Goal: Task Accomplishment & Management: Use online tool/utility

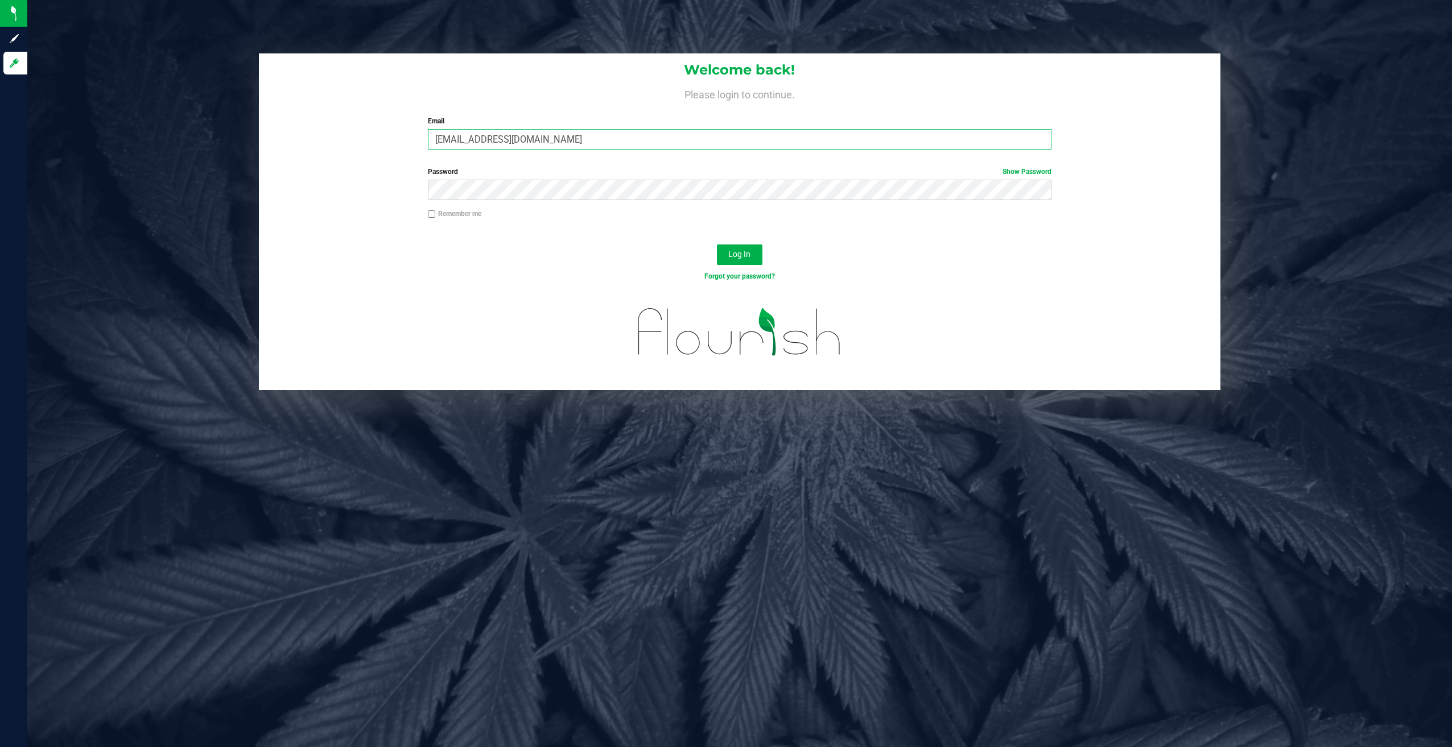
click at [611, 146] on input "[EMAIL_ADDRESS][DOMAIN_NAME]" at bounding box center [739, 139] width 623 height 20
click at [611, 134] on input "[EMAIL_ADDRESS][DOMAIN_NAME]" at bounding box center [739, 139] width 623 height 20
type input "[EMAIL_ADDRESS][DOMAIN_NAME]"
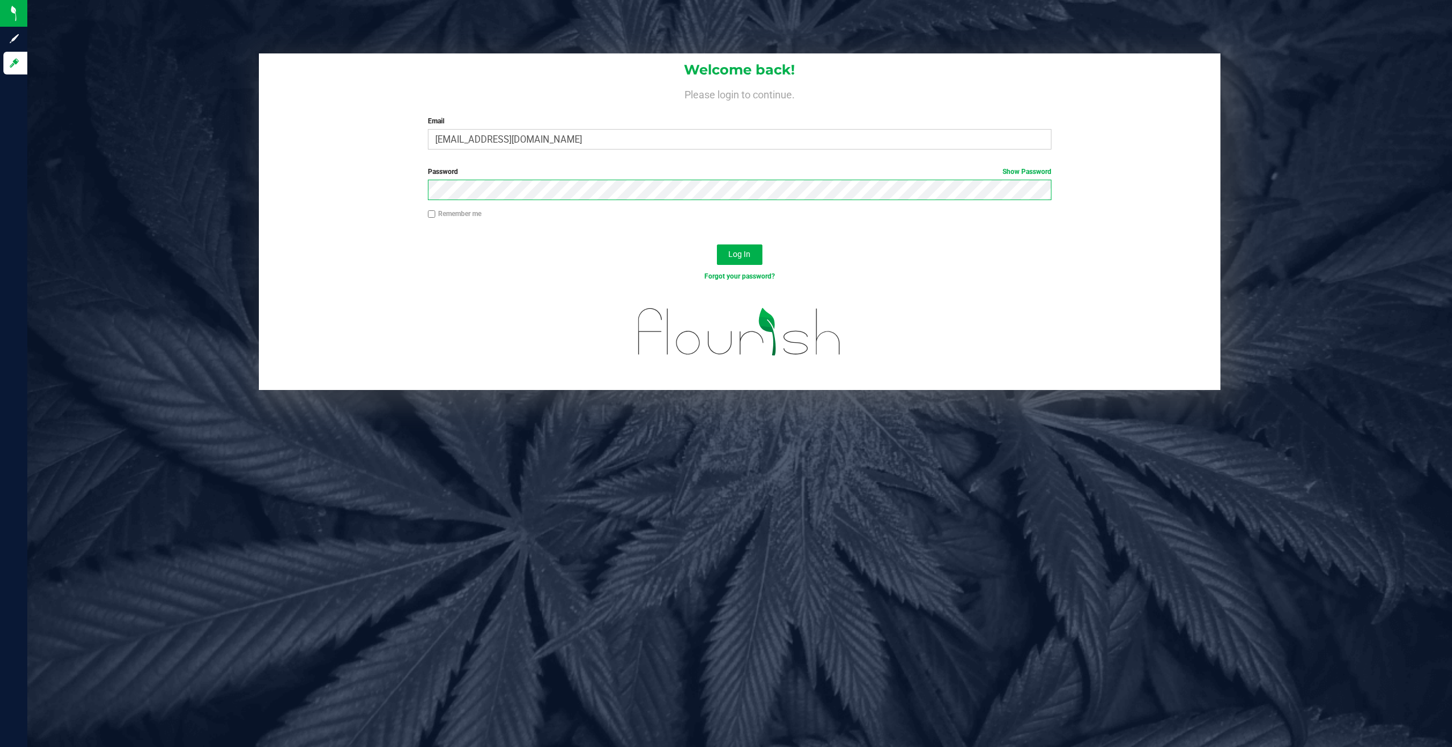
click at [717, 245] on button "Log In" at bounding box center [740, 255] width 46 height 20
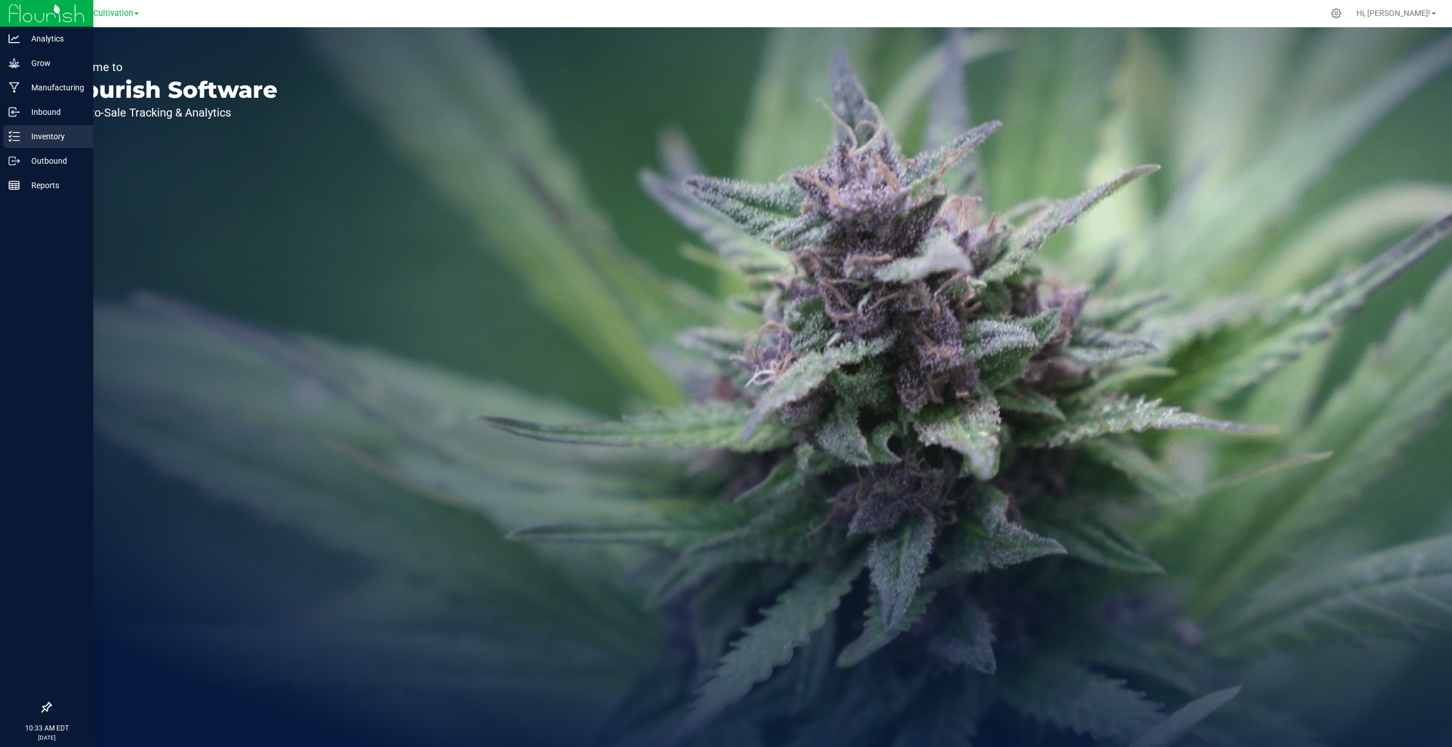
click at [24, 133] on p "Inventory" at bounding box center [54, 137] width 68 height 14
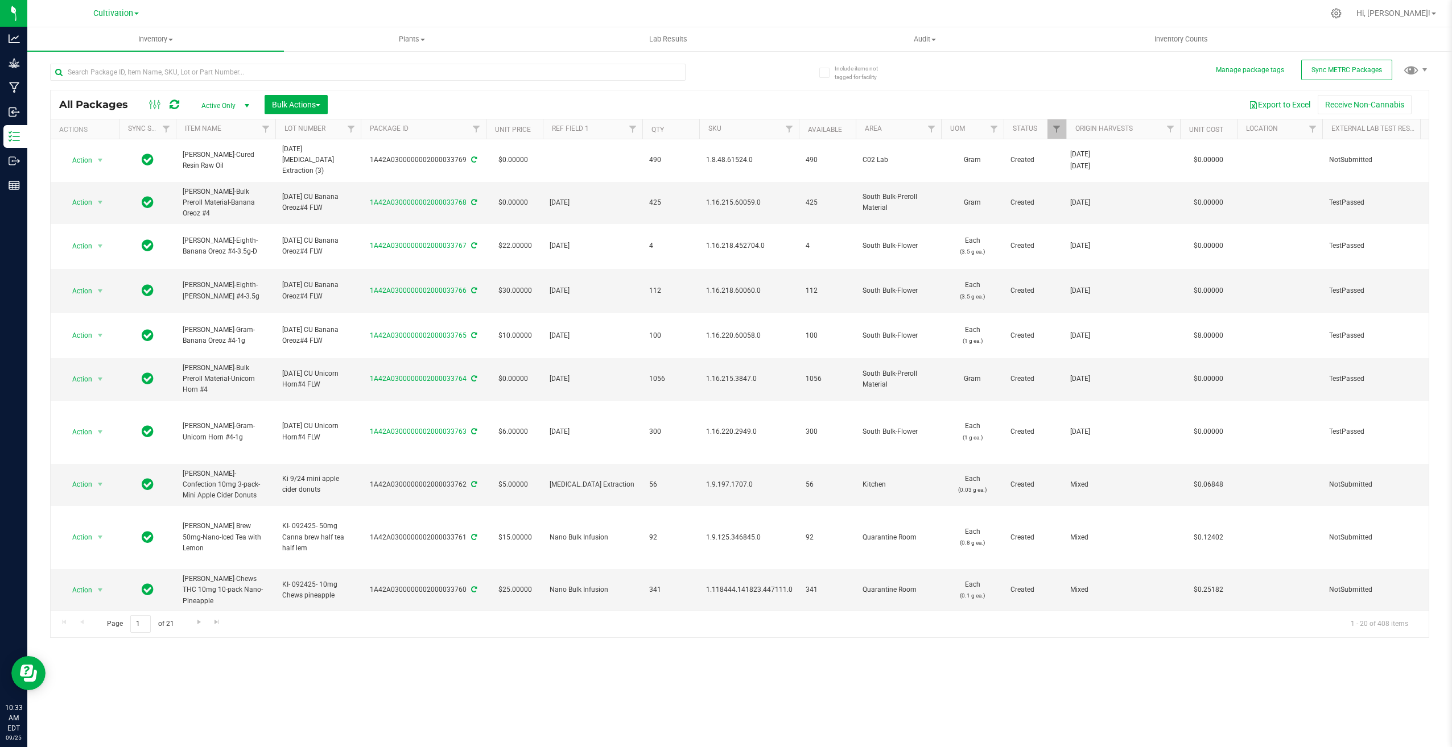
click at [271, 53] on div at bounding box center [394, 71] width 689 height 36
click at [273, 75] on input "text" at bounding box center [367, 72] width 635 height 17
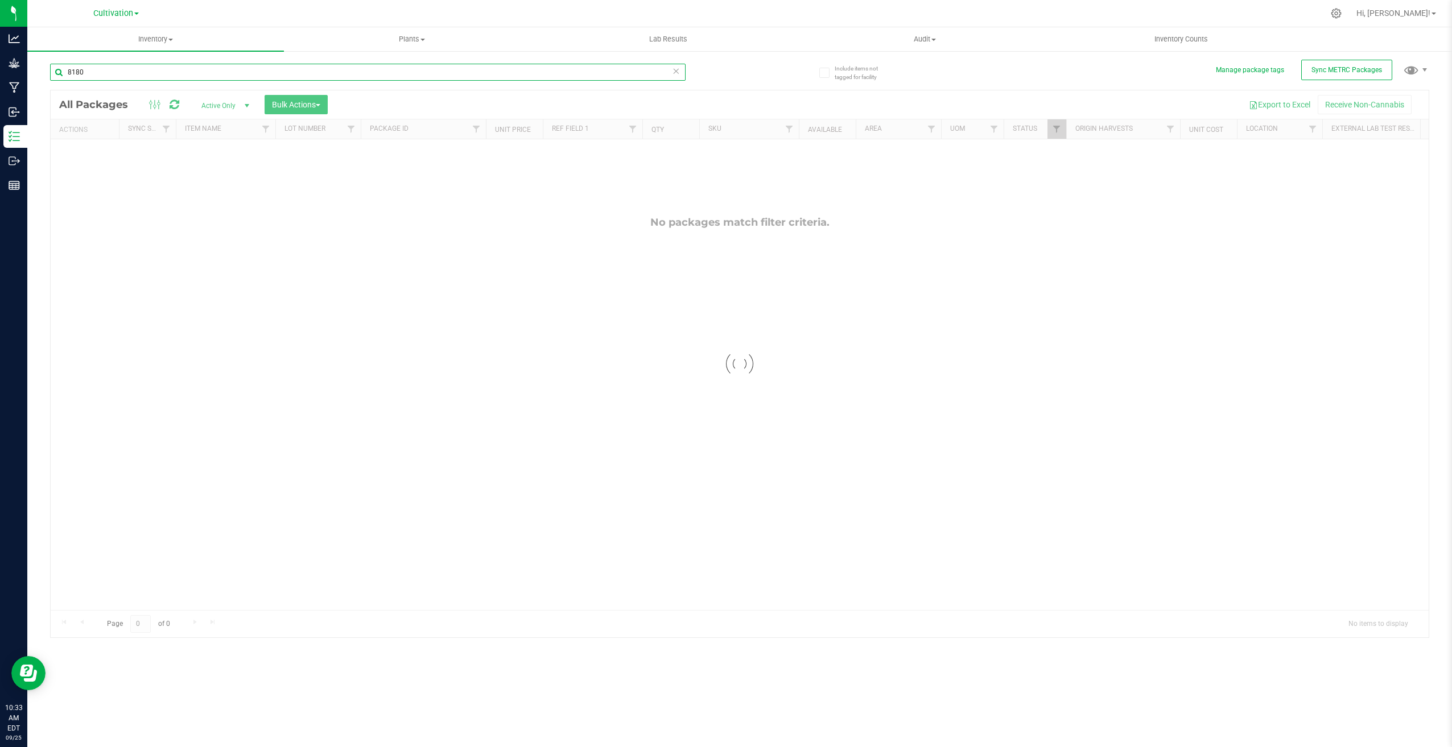
type input "8180"
click at [233, 110] on span "Active Only" at bounding box center [223, 106] width 63 height 16
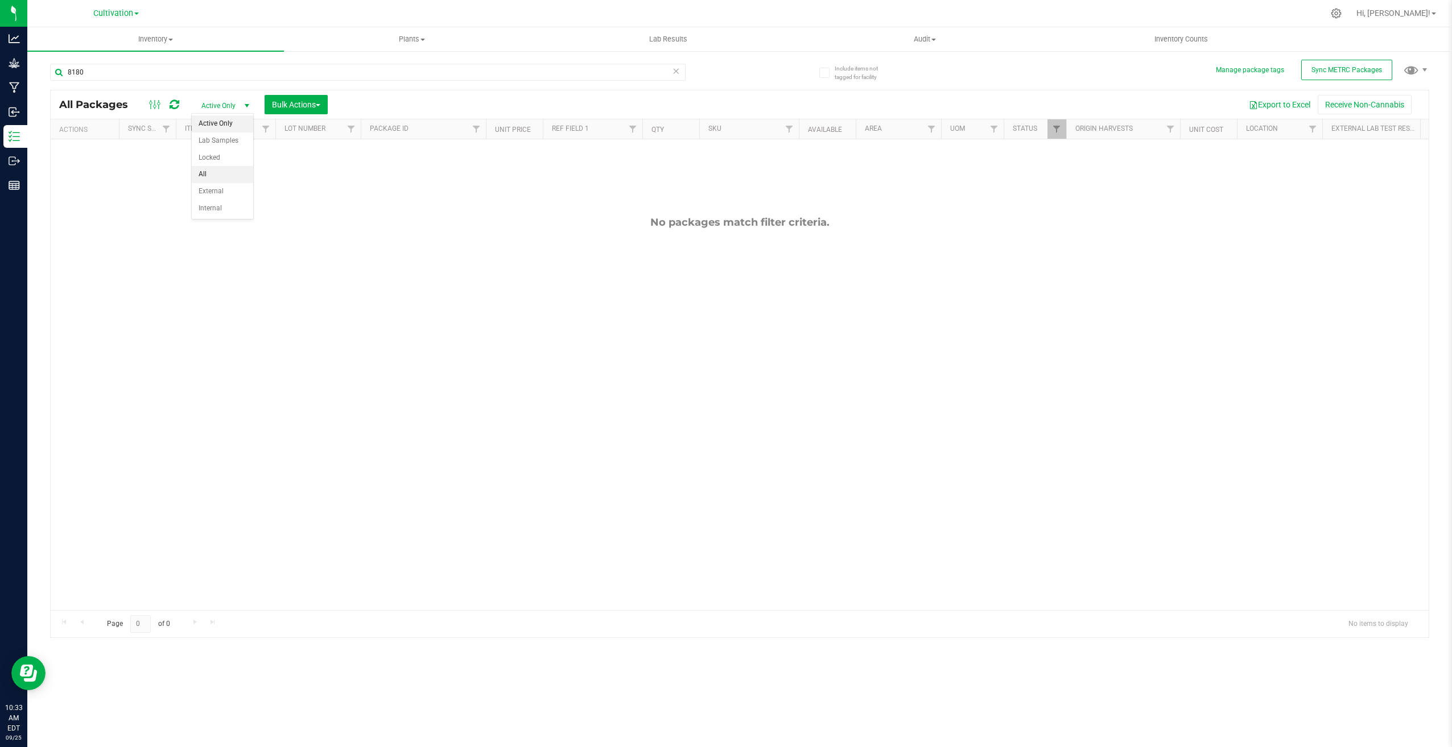
click at [228, 169] on li "All" at bounding box center [222, 174] width 61 height 17
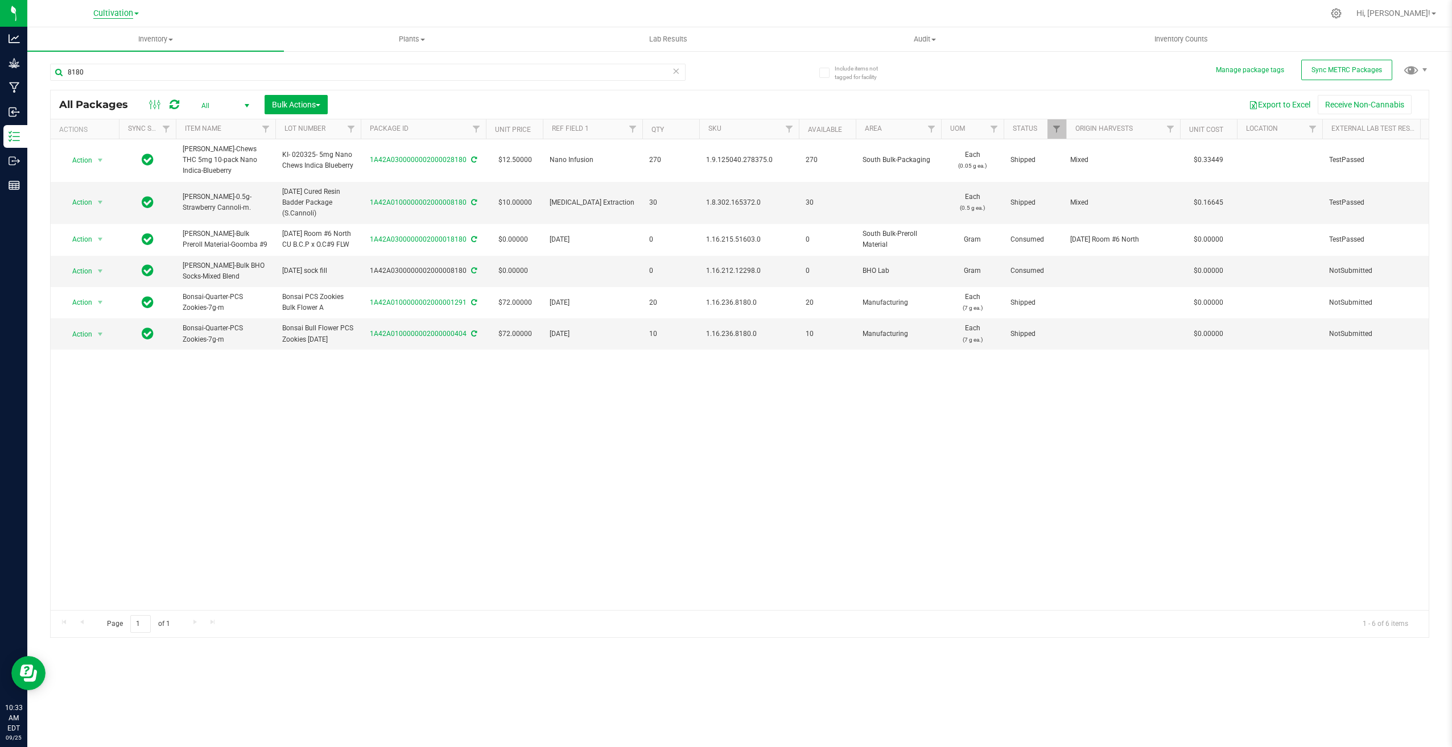
drag, startPoint x: 131, startPoint y: 20, endPoint x: 127, endPoint y: 14, distance: 7.9
click at [131, 20] on div "Cultivation" at bounding box center [116, 14] width 166 height 18
click at [127, 14] on span "Cultivation" at bounding box center [113, 14] width 40 height 10
click at [135, 61] on link "Retail" at bounding box center [116, 55] width 166 height 15
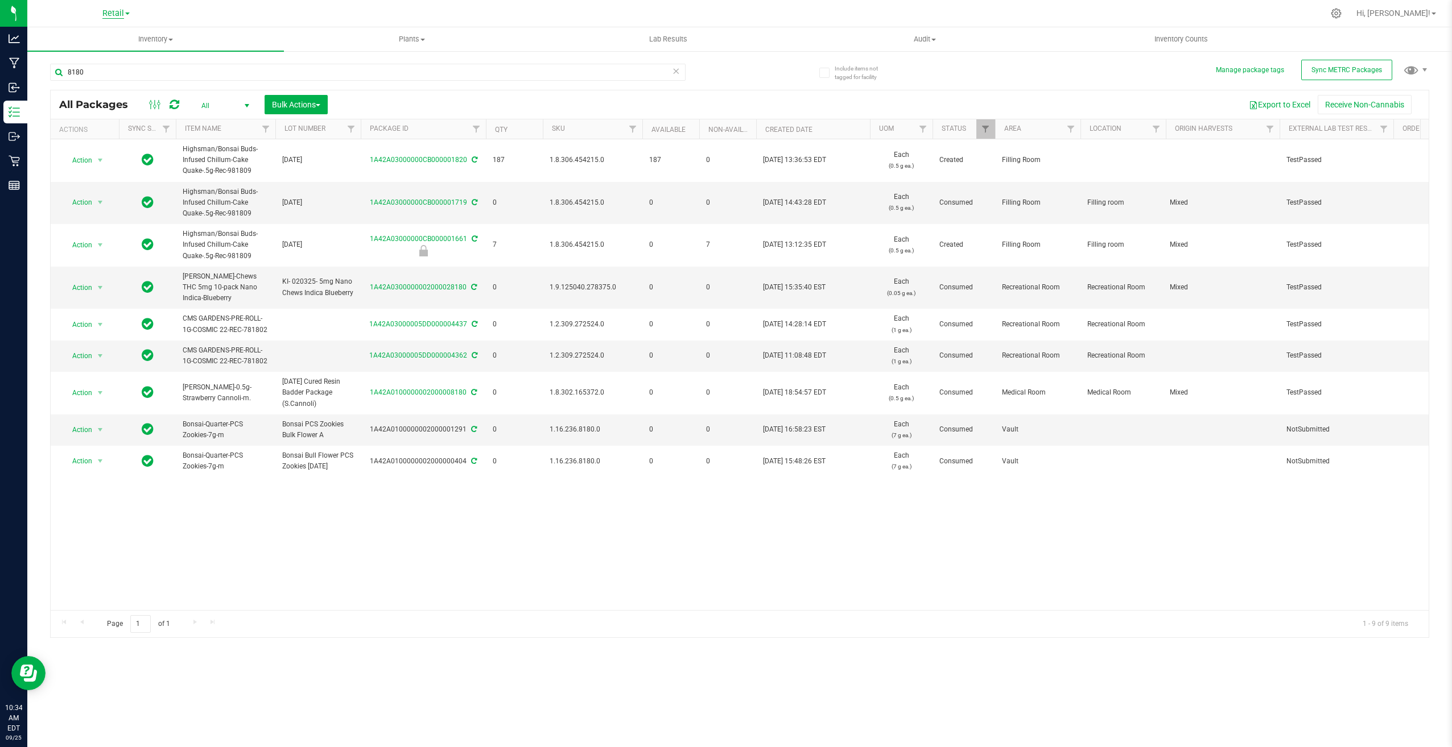
click at [122, 13] on span "Retail" at bounding box center [113, 14] width 22 height 10
click at [119, 40] on link "Cultivation" at bounding box center [116, 39] width 166 height 15
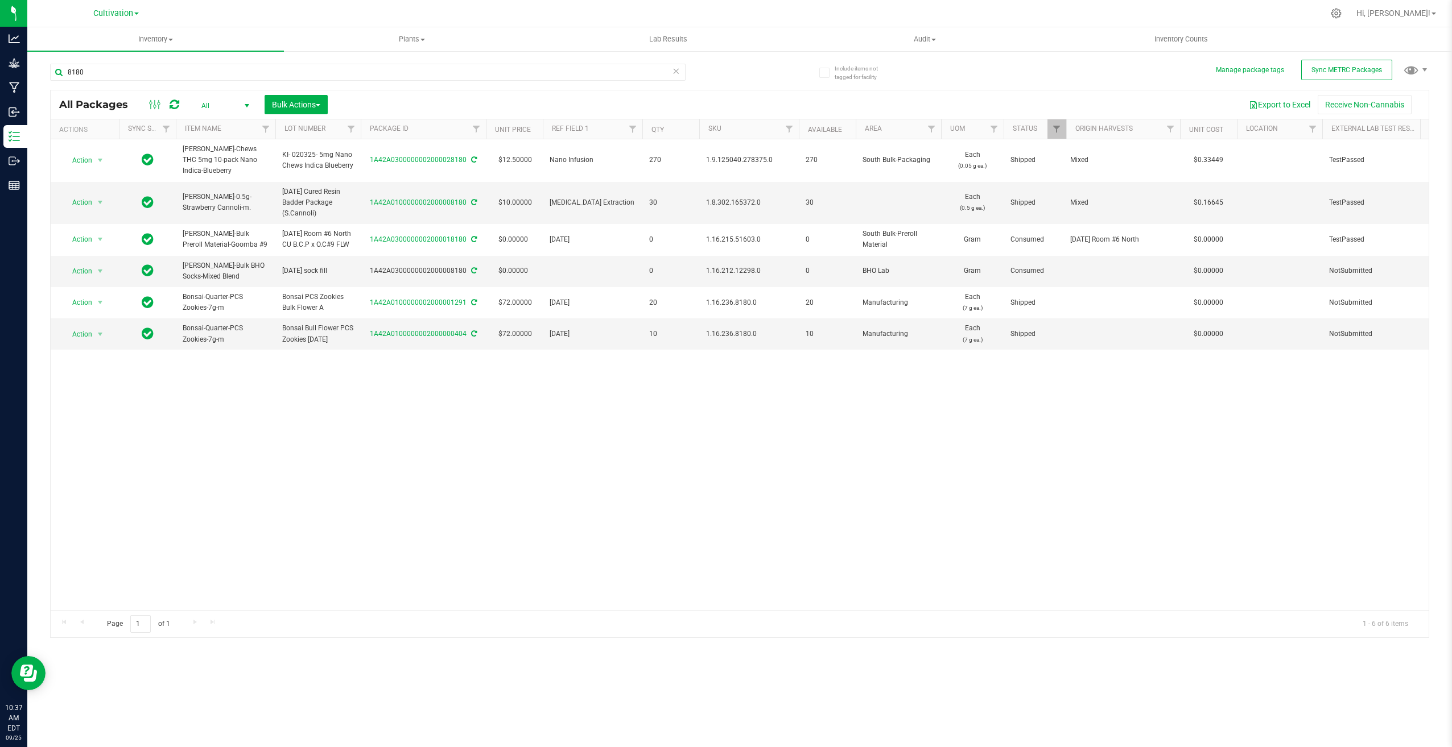
click at [259, 12] on div at bounding box center [763, 13] width 1119 height 22
click at [170, 107] on icon at bounding box center [175, 104] width 10 height 11
click at [1059, 130] on span "Filter" at bounding box center [1056, 129] width 9 height 9
click at [1154, 372] on div "Select All Archived Assigned to order Cancelled Consumed Created Destroyed Pick…" at bounding box center [1112, 257] width 131 height 236
click at [1151, 359] on button "Clear" at bounding box center [1144, 358] width 55 height 25
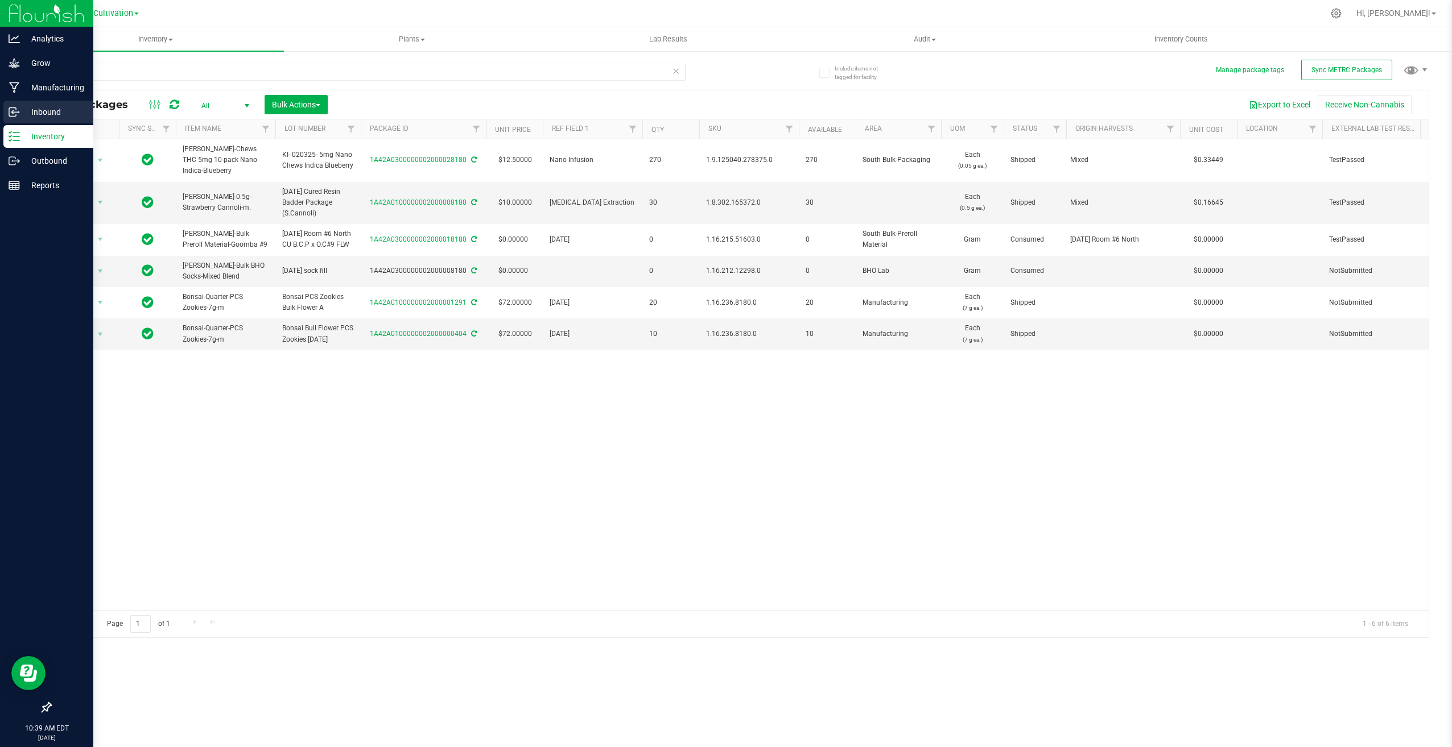
click at [70, 110] on p "Inbound" at bounding box center [54, 112] width 68 height 14
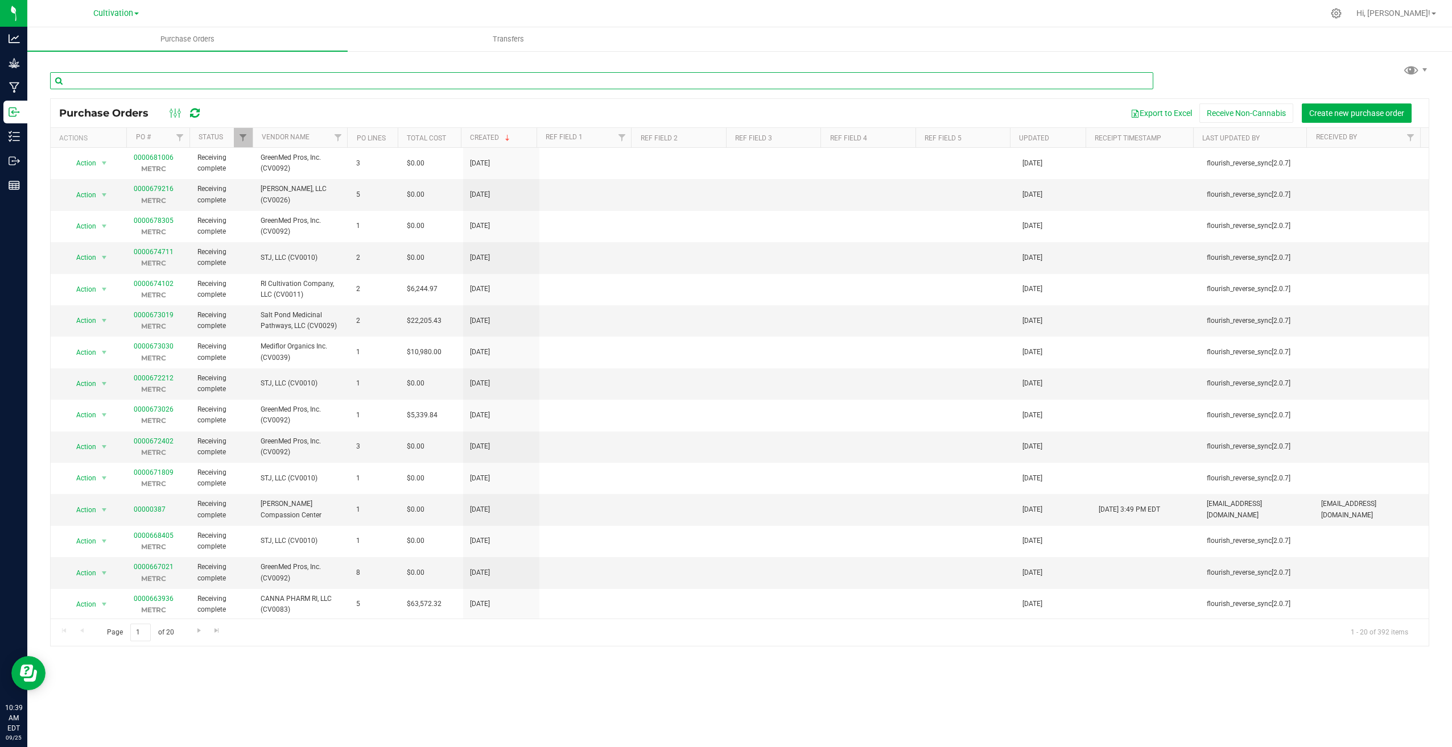
click at [407, 75] on input "text" at bounding box center [601, 80] width 1103 height 17
paste input "678318"
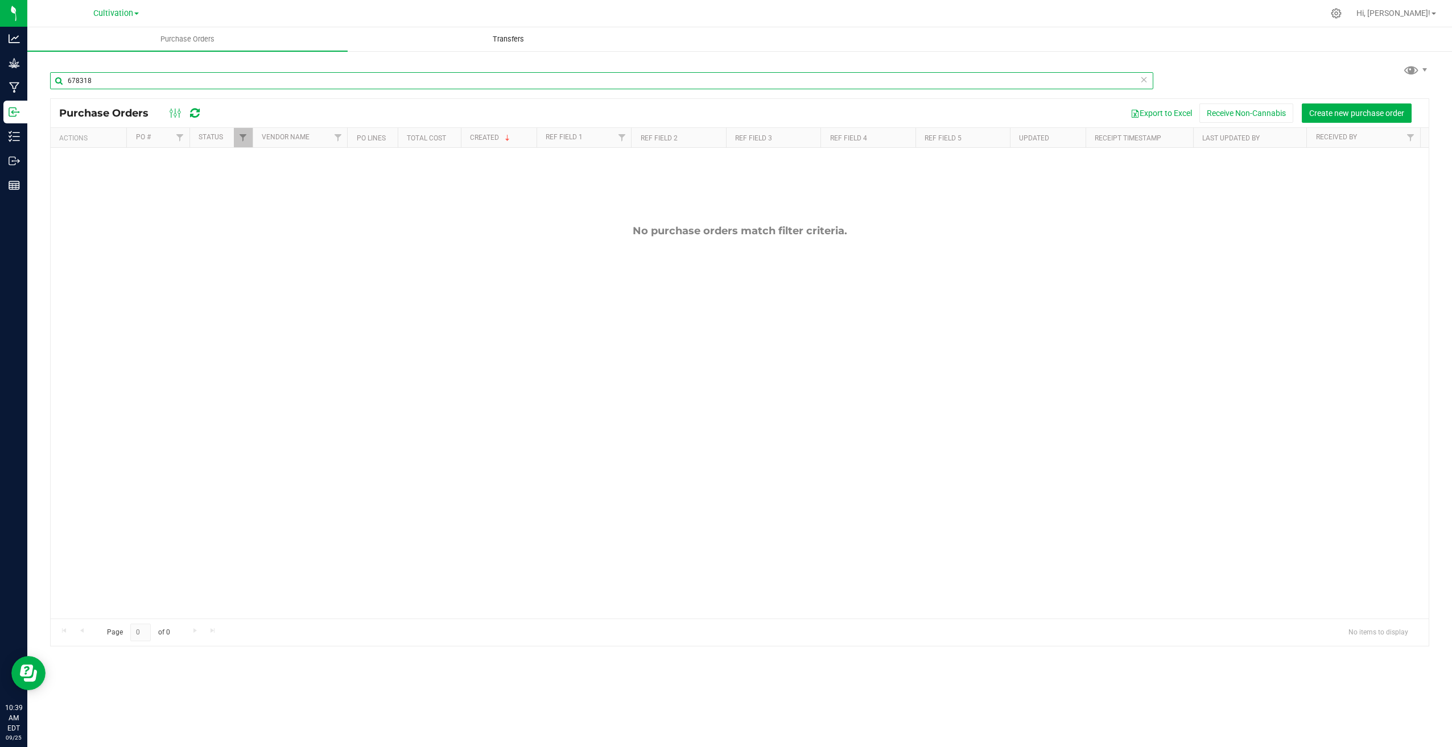
type input "678318"
click at [485, 44] on uib-tab-heading "Transfers" at bounding box center [507, 39] width 319 height 23
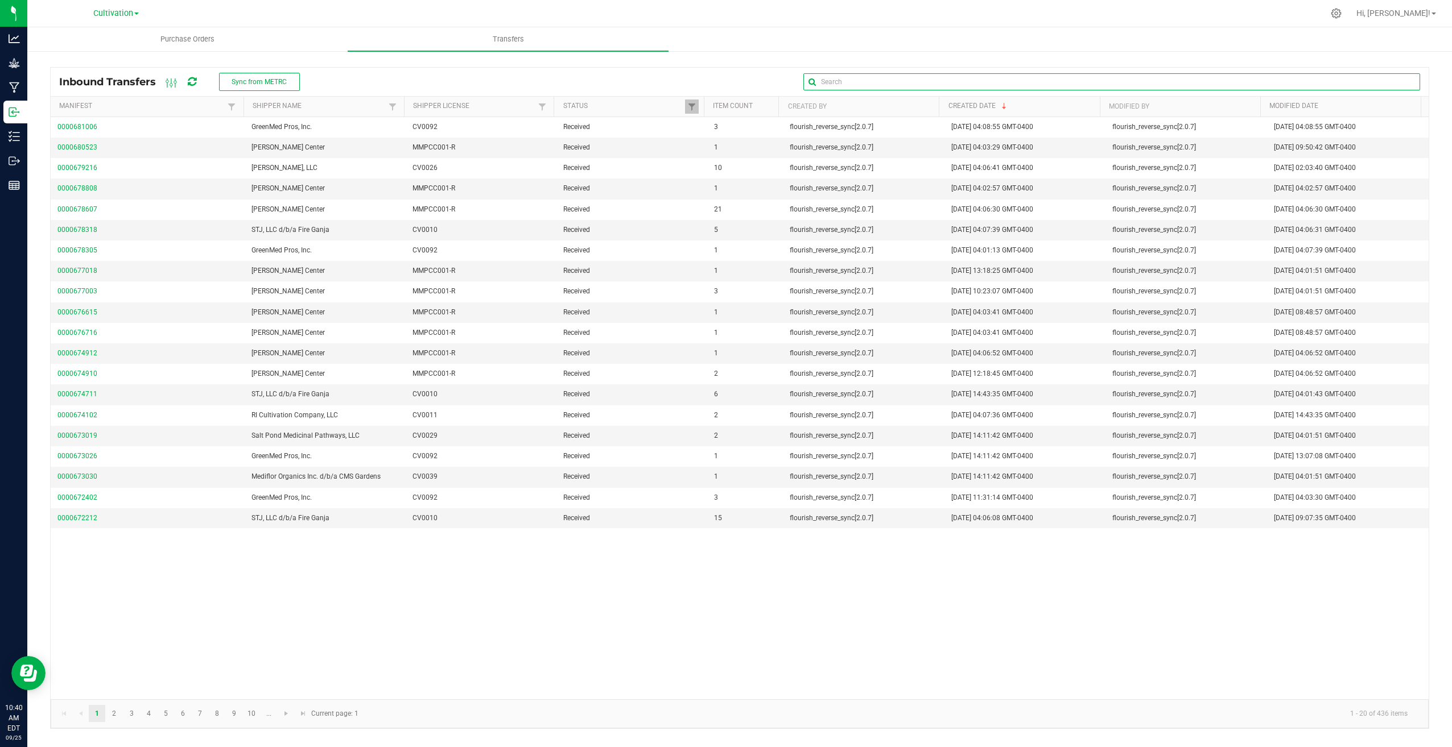
click at [1383, 84] on input "text" at bounding box center [1111, 81] width 617 height 17
paste input "678318"
type input "678318"
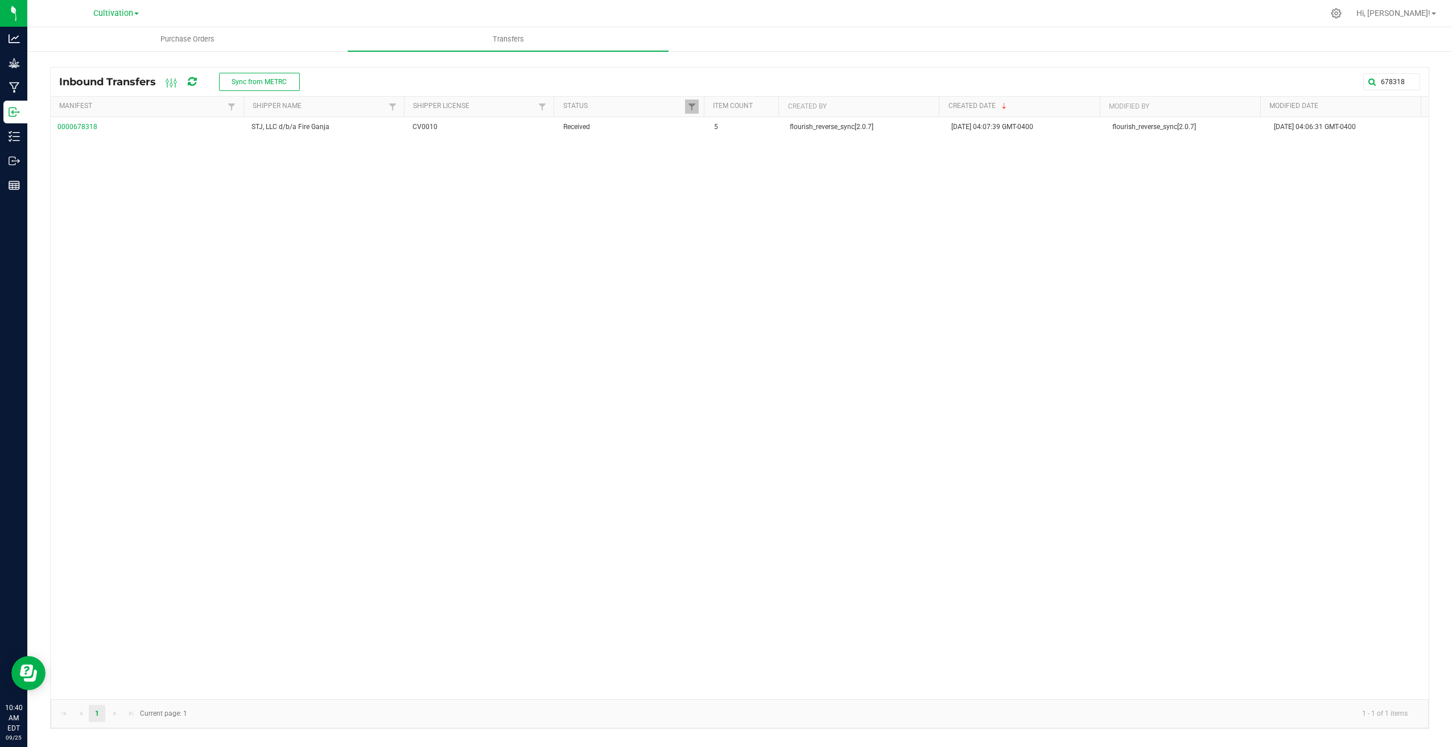
click at [192, 82] on icon at bounding box center [192, 82] width 9 height 10
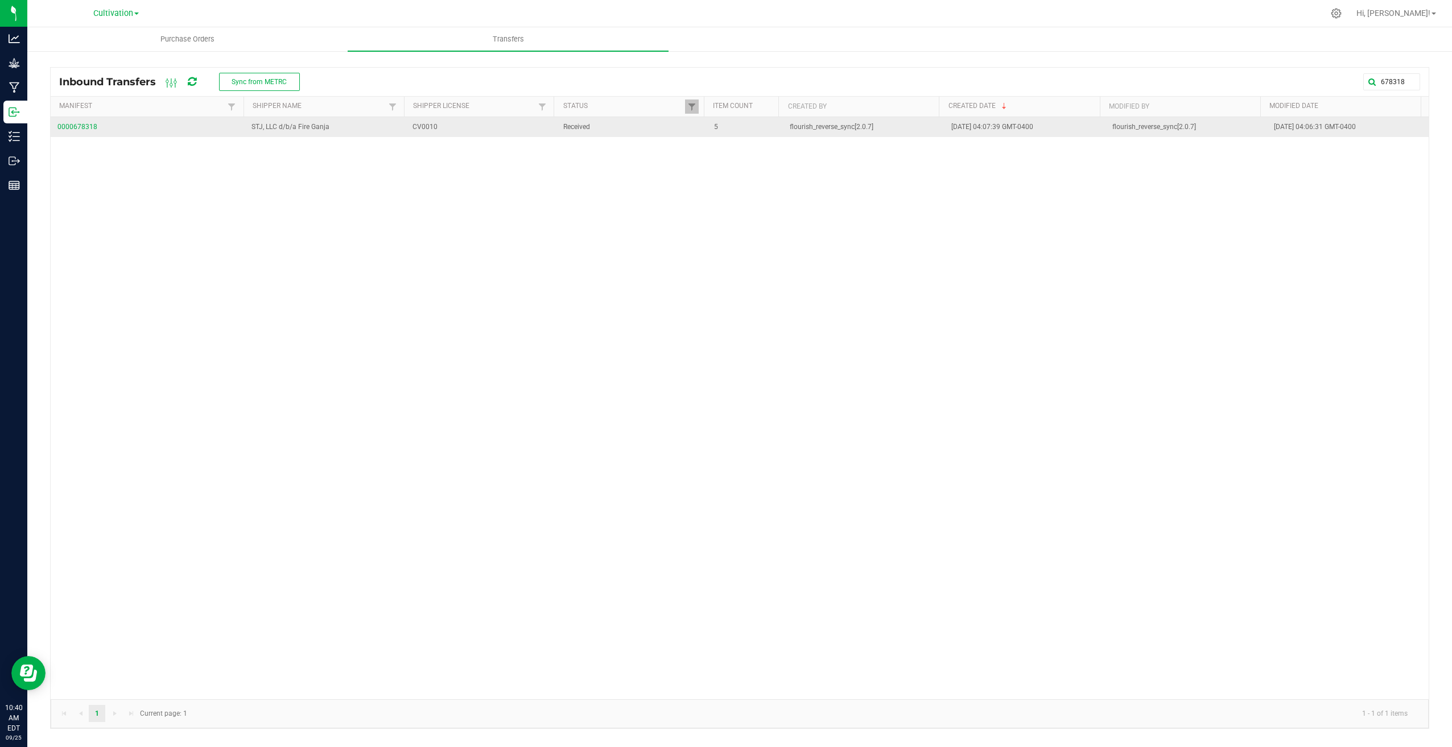
click at [88, 127] on span "0000678318" at bounding box center [147, 127] width 180 height 11
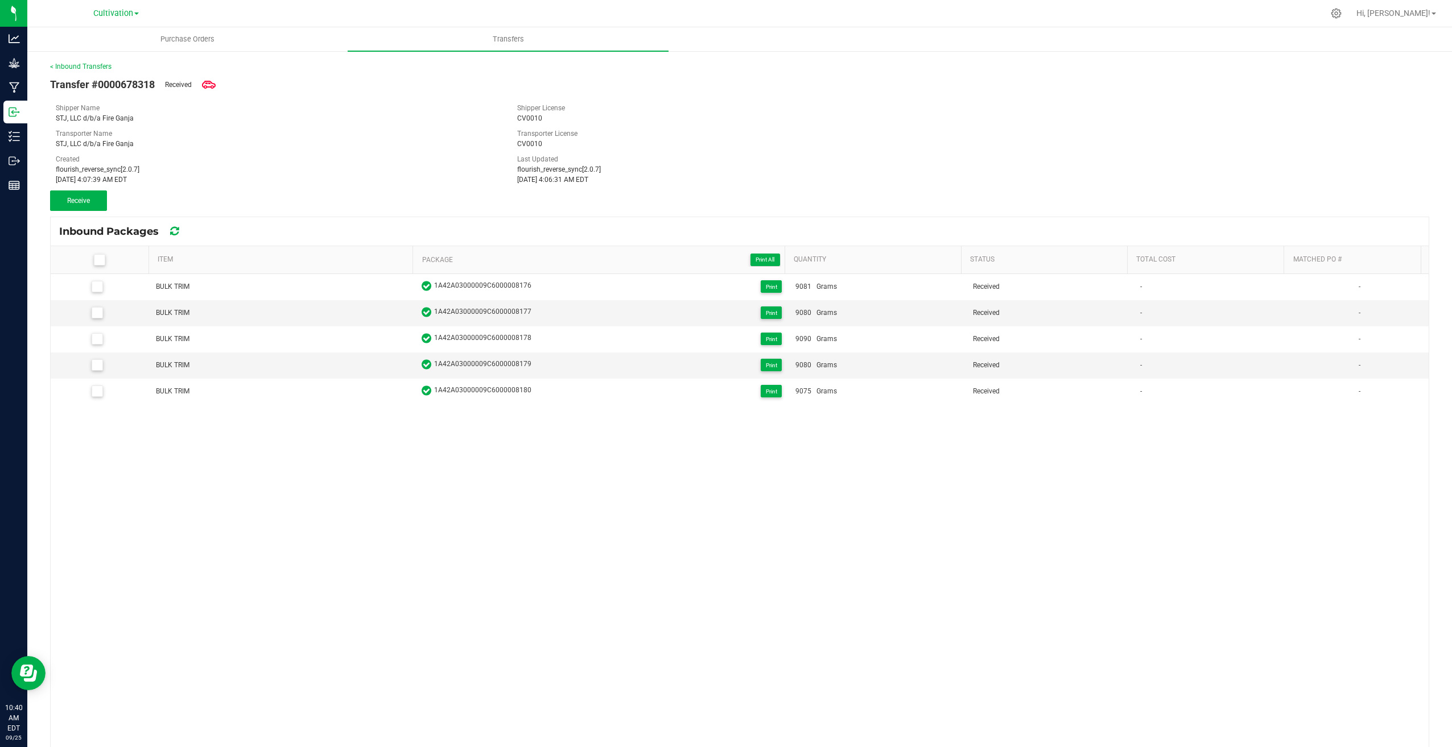
drag, startPoint x: 172, startPoint y: 229, endPoint x: 219, endPoint y: 229, distance: 46.6
click at [172, 229] on icon at bounding box center [174, 231] width 9 height 10
click at [89, 203] on span "Receive" at bounding box center [78, 201] width 23 height 8
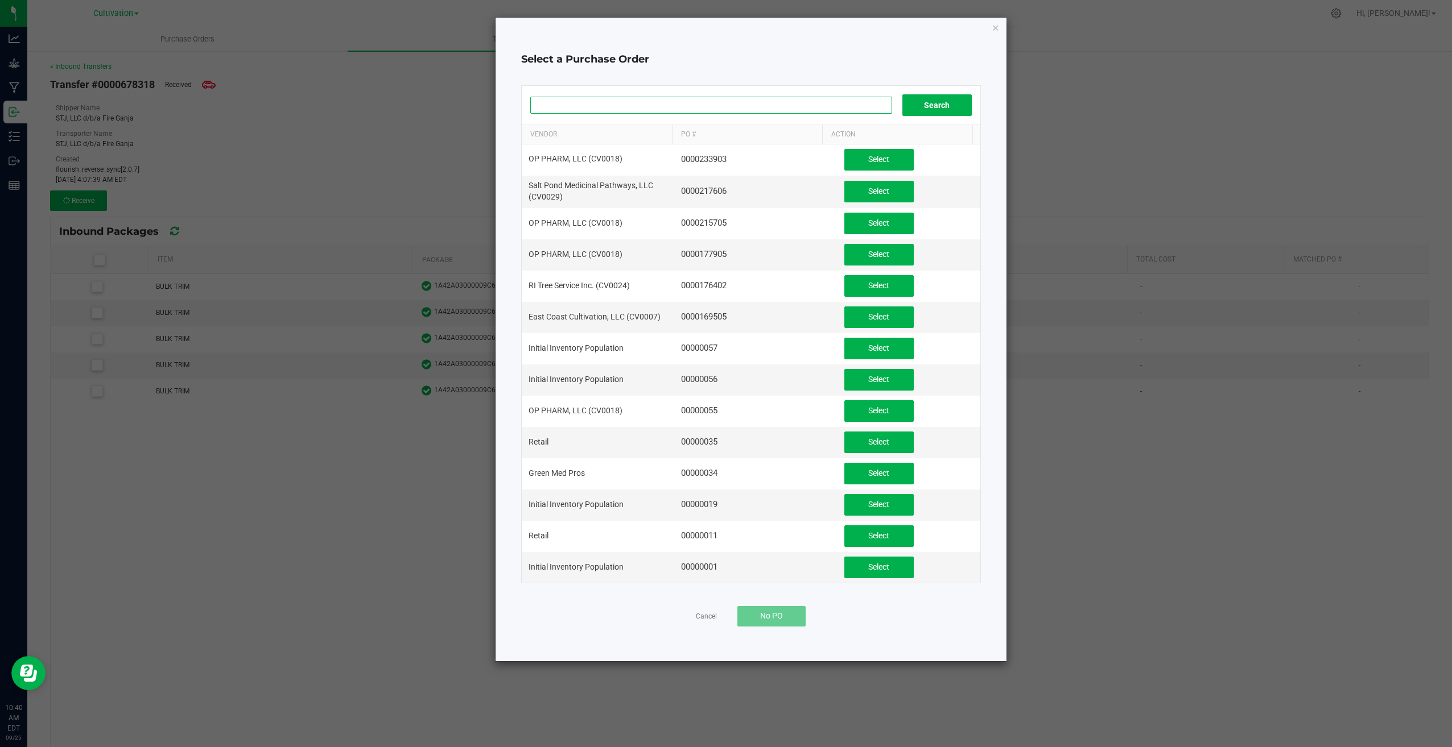
click at [773, 111] on input at bounding box center [711, 105] width 362 height 17
paste input "678318"
type input "678318"
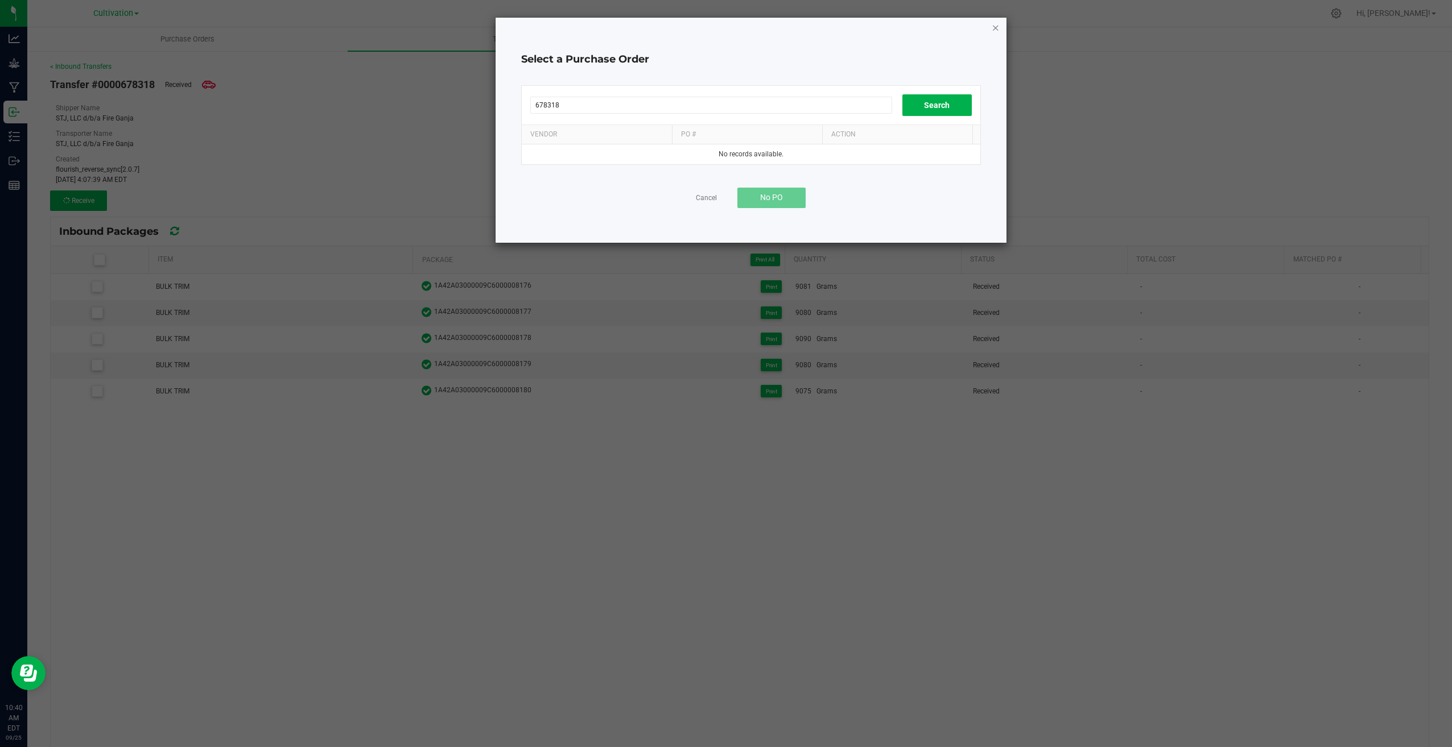
click at [996, 26] on icon "button" at bounding box center [995, 27] width 8 height 14
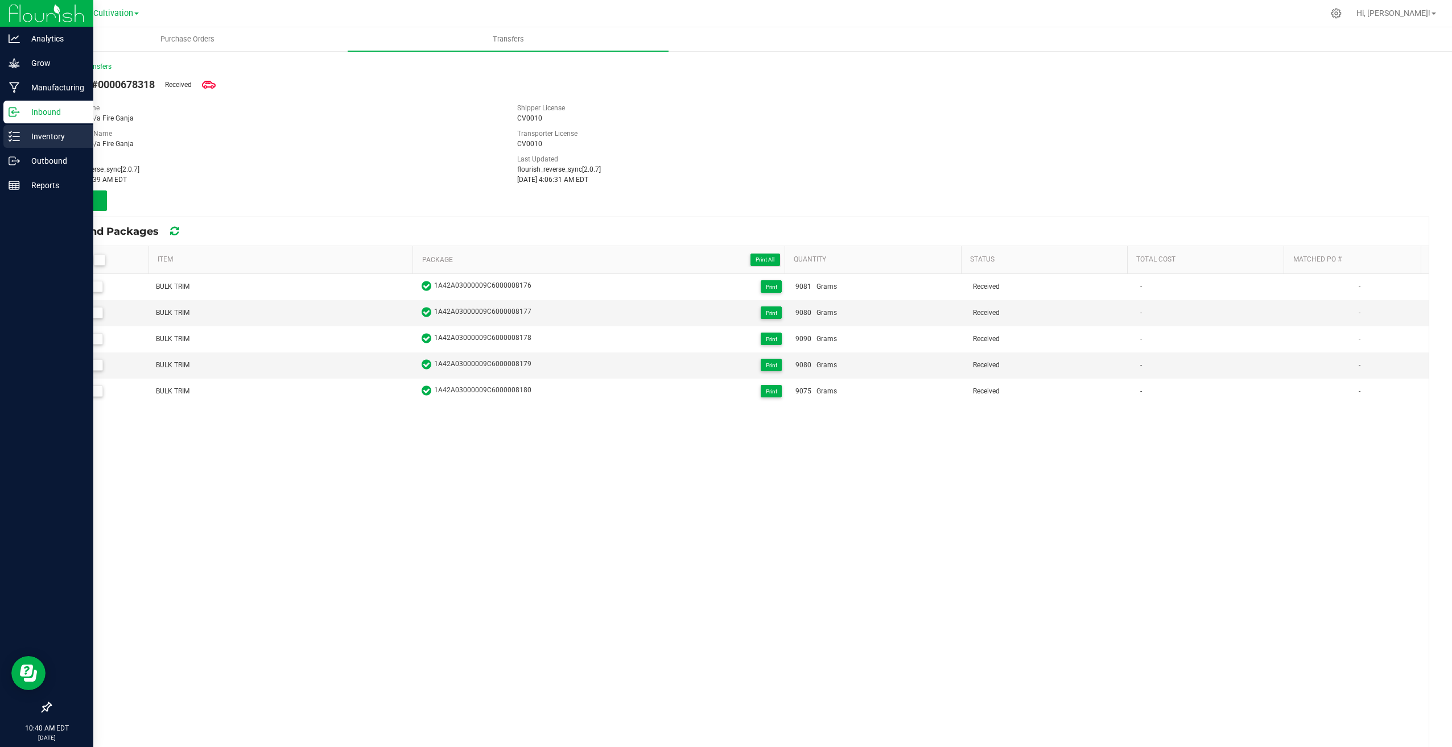
click at [23, 136] on p "Inventory" at bounding box center [54, 137] width 68 height 14
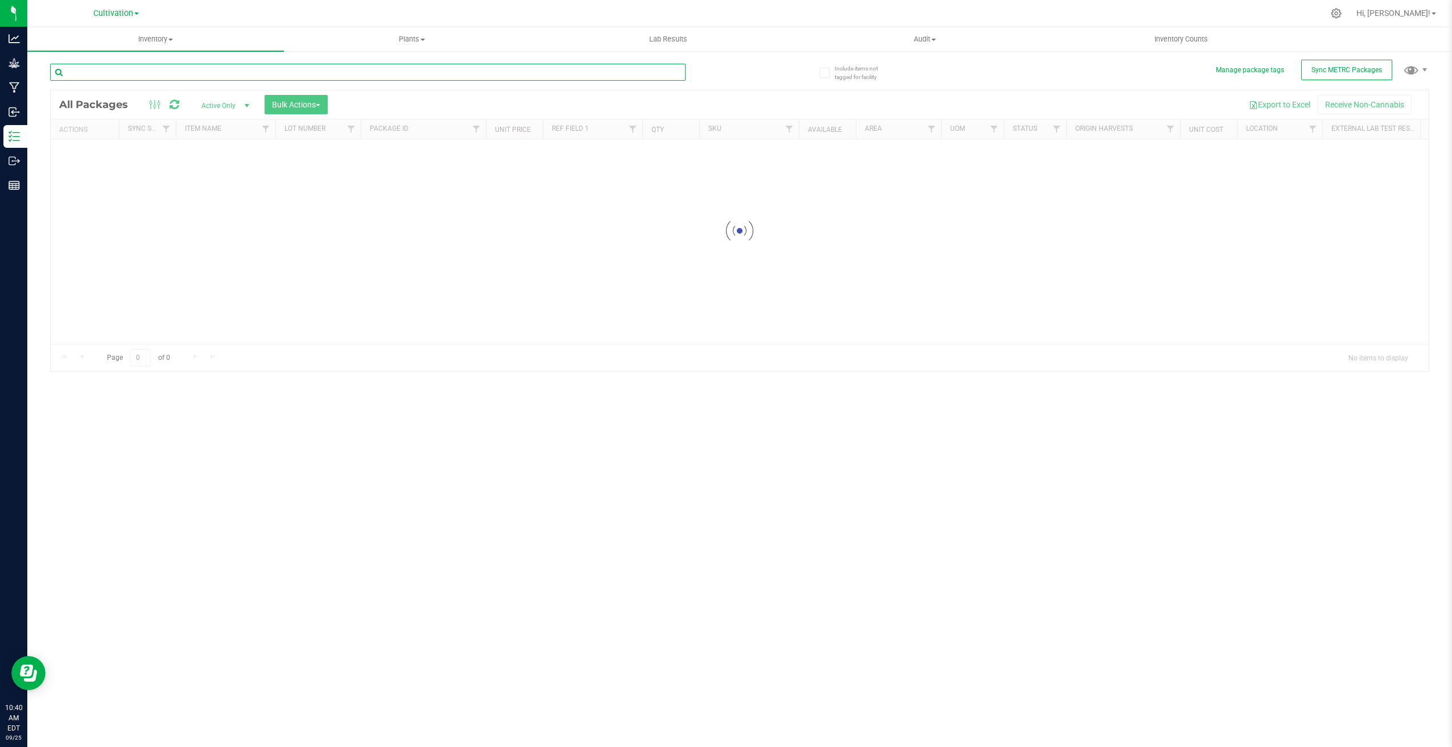
click at [340, 71] on input "text" at bounding box center [367, 72] width 635 height 17
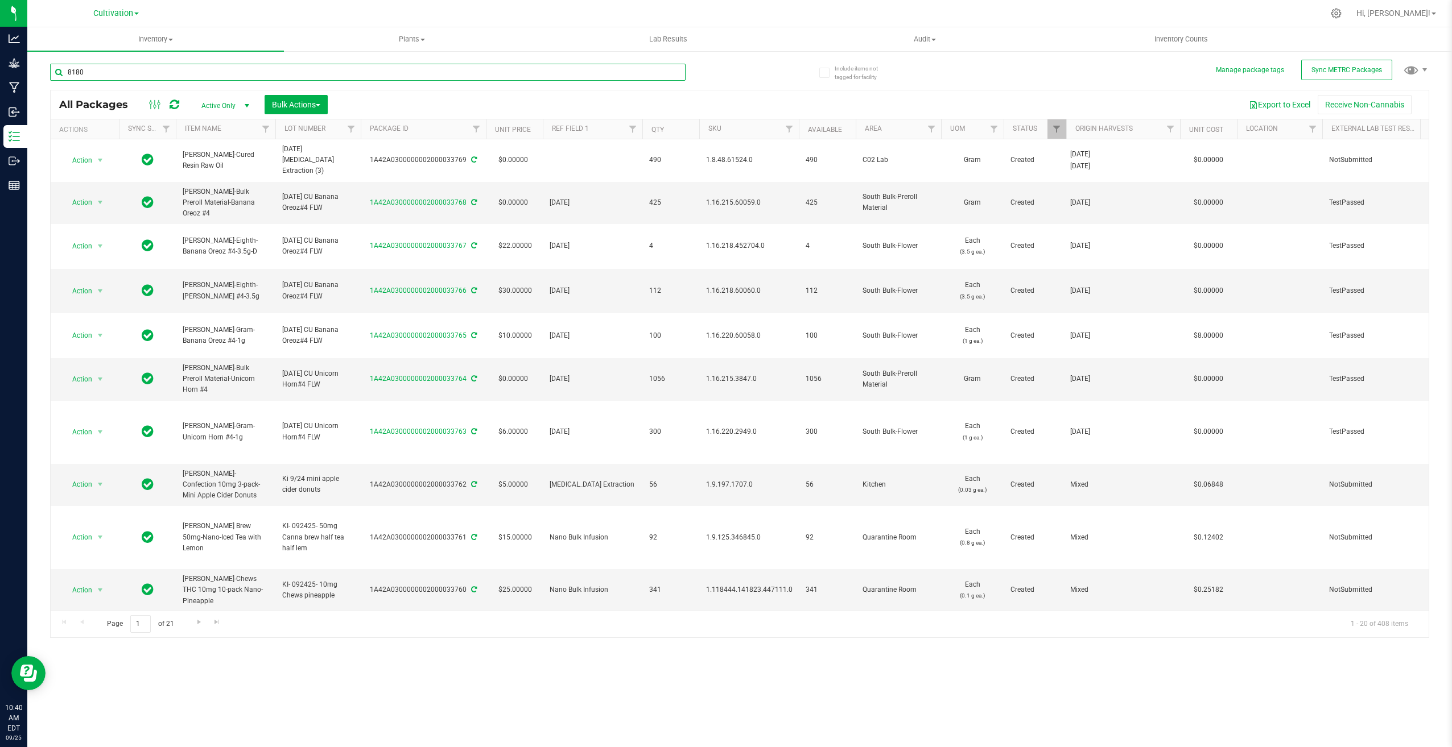
type input "8180"
click at [222, 104] on span "Active Only" at bounding box center [223, 106] width 63 height 16
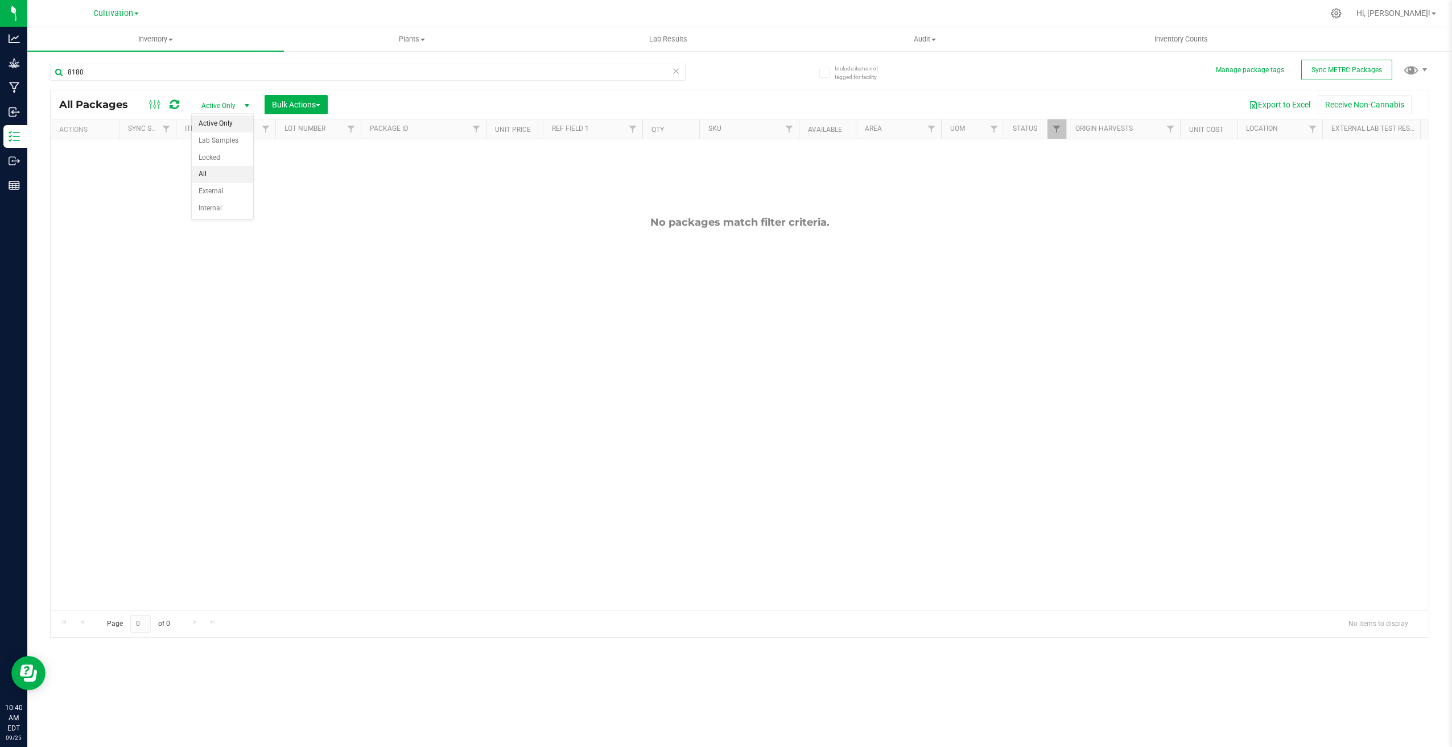
click at [229, 180] on li "All" at bounding box center [222, 174] width 61 height 17
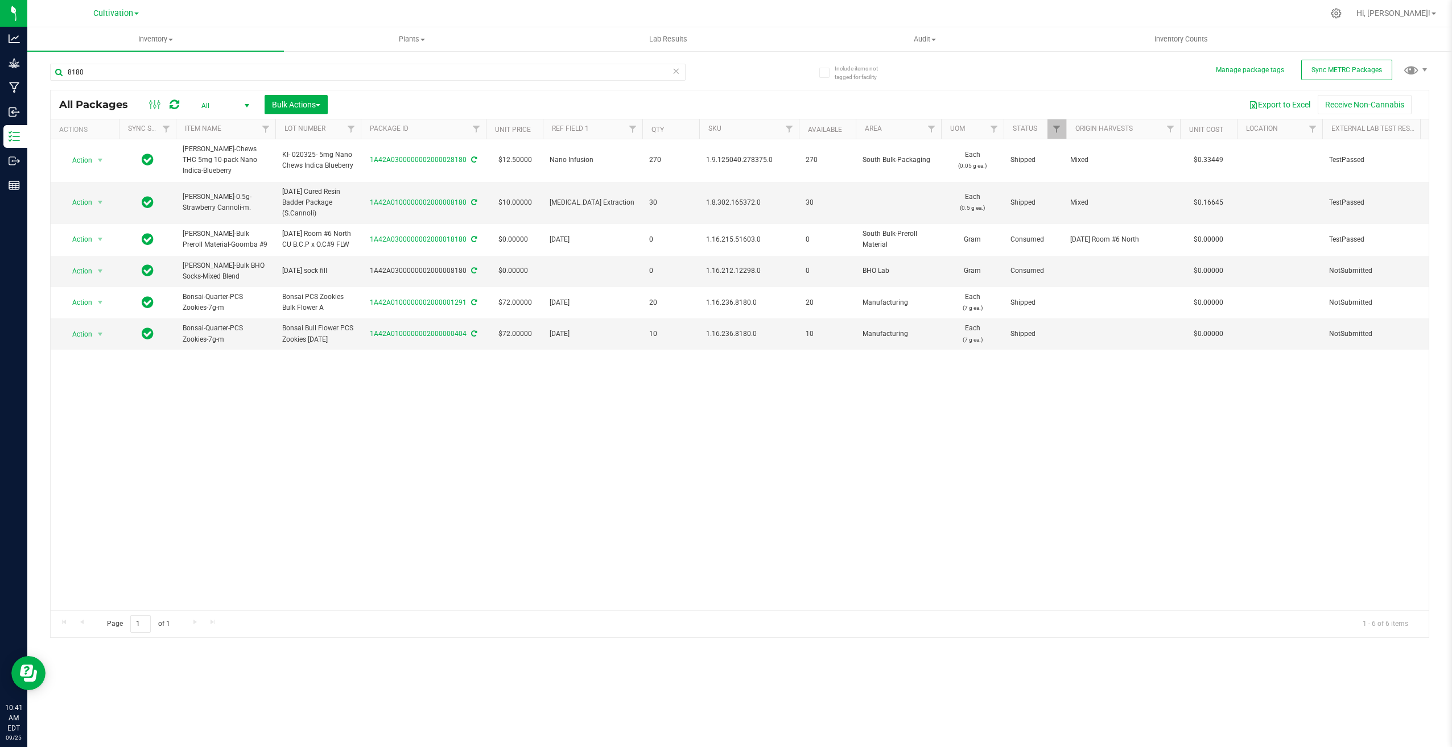
click at [232, 106] on span "All" at bounding box center [223, 106] width 63 height 16
click at [233, 195] on li "External" at bounding box center [222, 191] width 61 height 17
click at [211, 104] on div at bounding box center [740, 363] width 1378 height 547
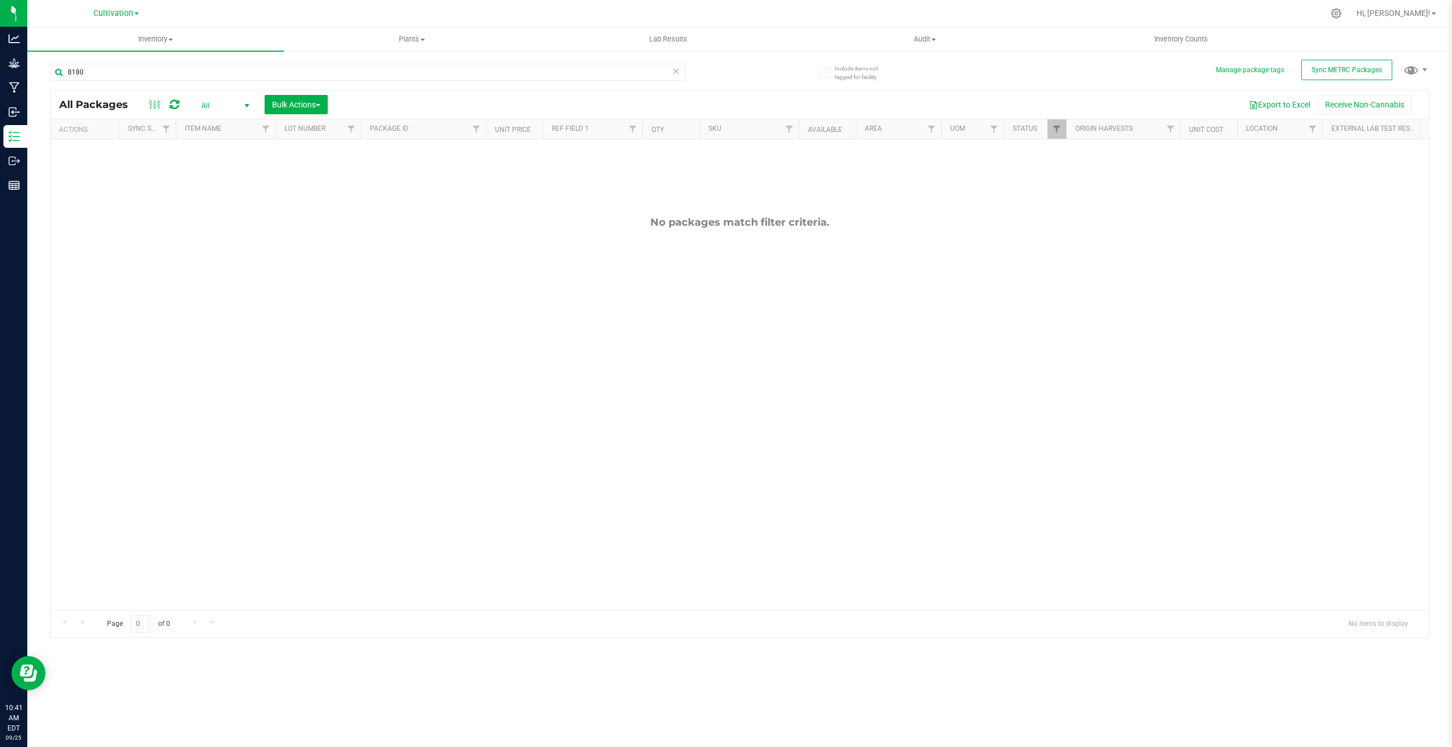
click at [454, 105] on div "Export to Excel Receive Non-Cannabis" at bounding box center [878, 104] width 1084 height 19
click at [250, 106] on span "select" at bounding box center [246, 105] width 9 height 9
click at [232, 191] on li "External" at bounding box center [222, 191] width 61 height 17
click at [676, 71] on icon at bounding box center [676, 71] width 8 height 14
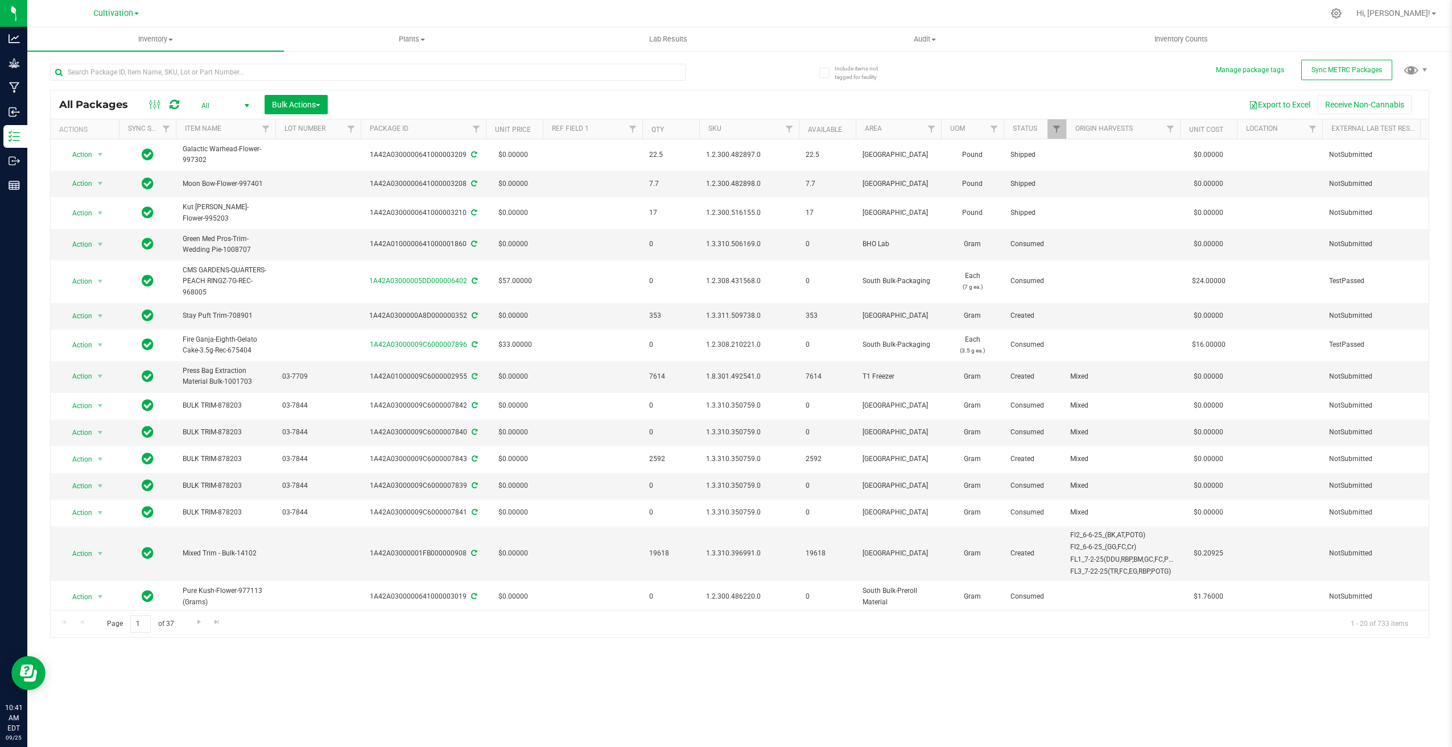
click at [482, 13] on div at bounding box center [763, 13] width 1119 height 22
click at [354, 73] on input "text" at bounding box center [367, 72] width 635 height 17
type input "8179"
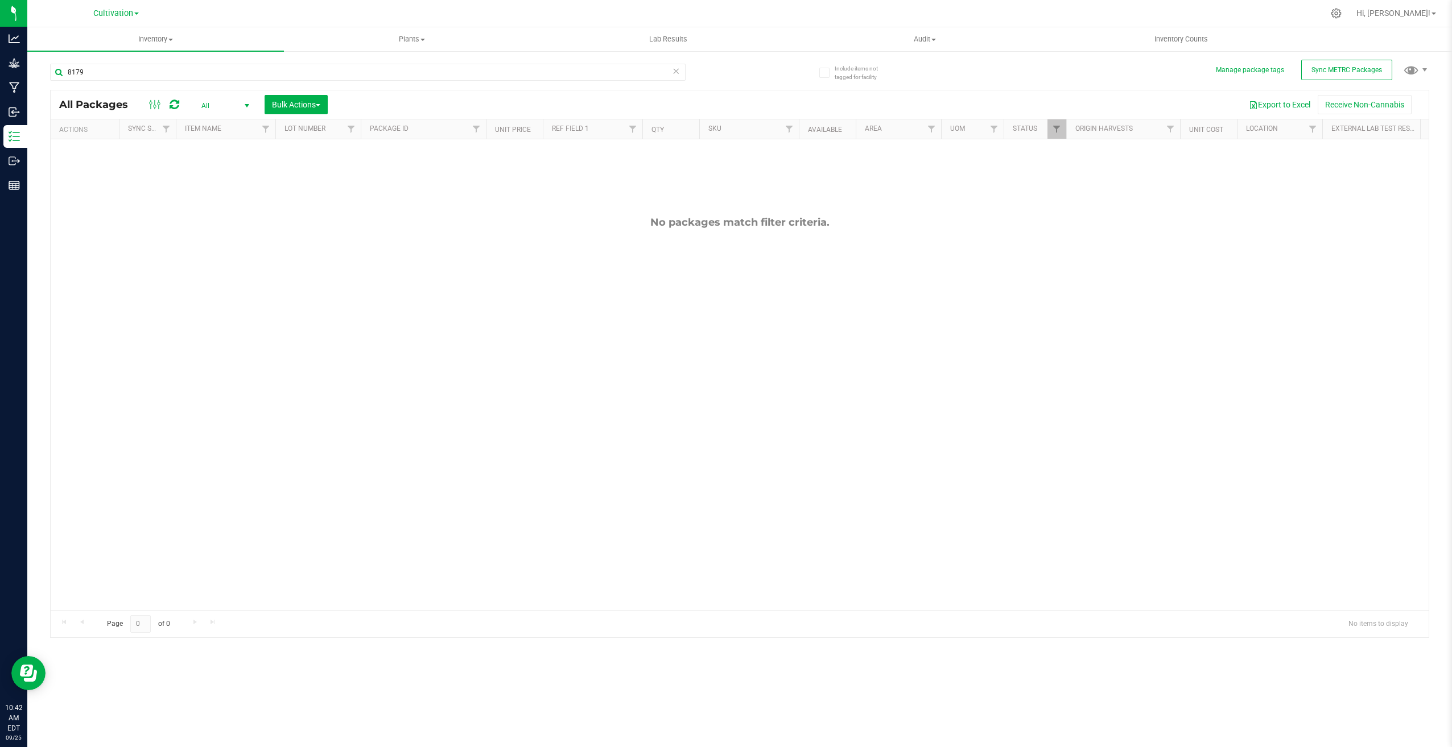
click at [675, 72] on icon at bounding box center [676, 71] width 8 height 14
